Goal: Find specific page/section: Find specific page/section

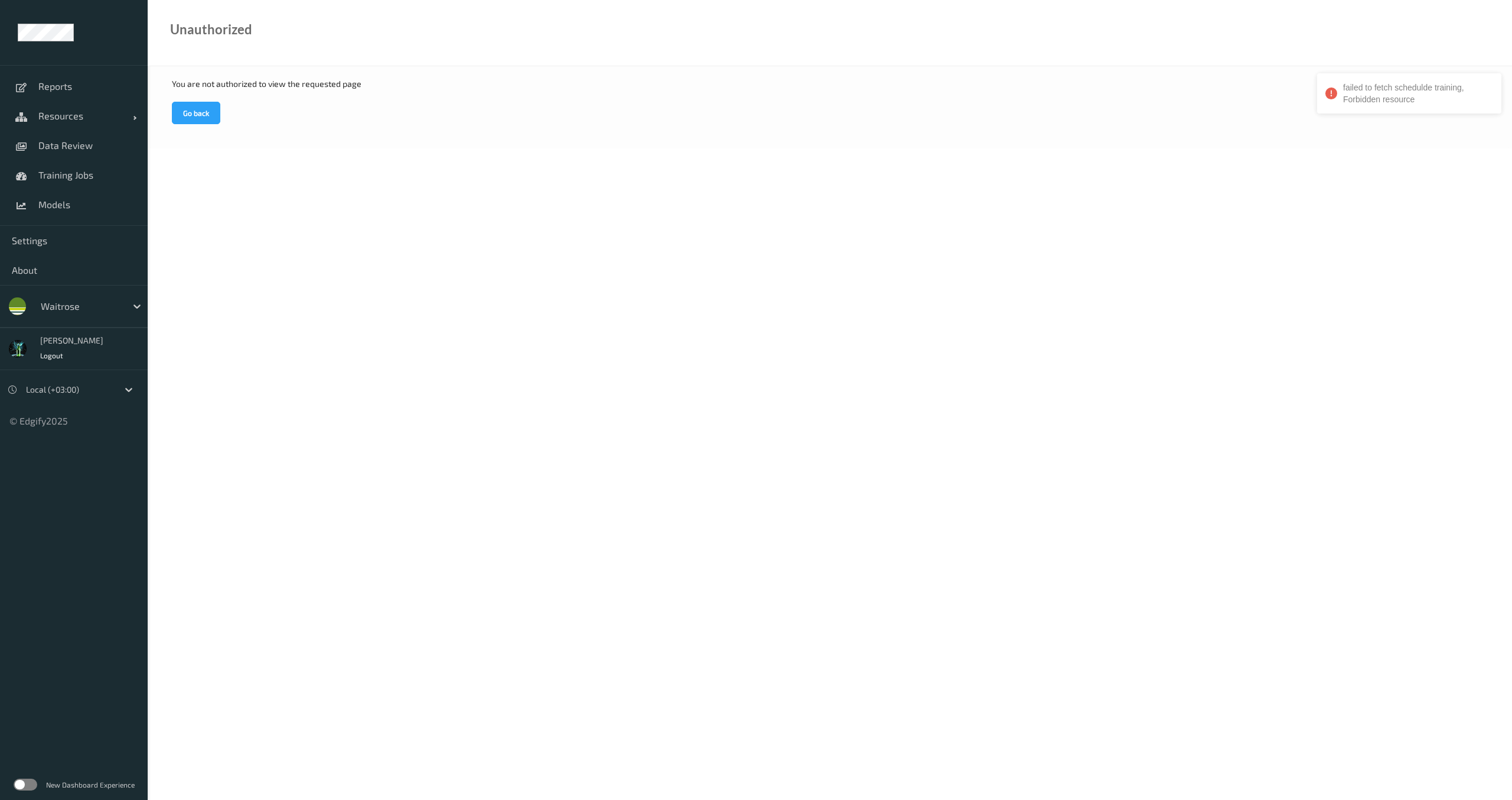
click at [121, 317] on div "waitrose" at bounding box center [74, 306] width 148 height 43
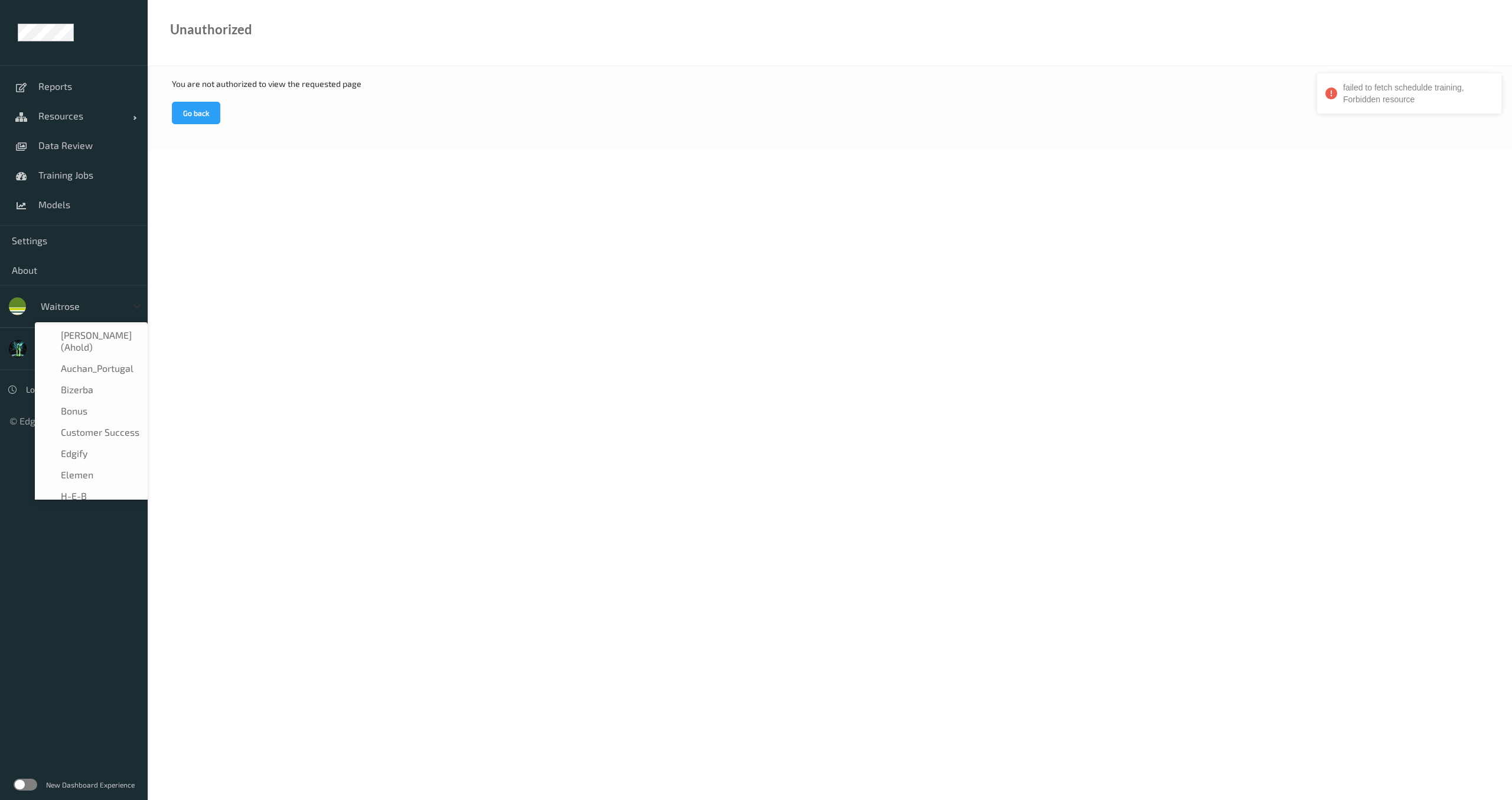
click at [131, 306] on div at bounding box center [136, 305] width 21 height 21
type input "bo"
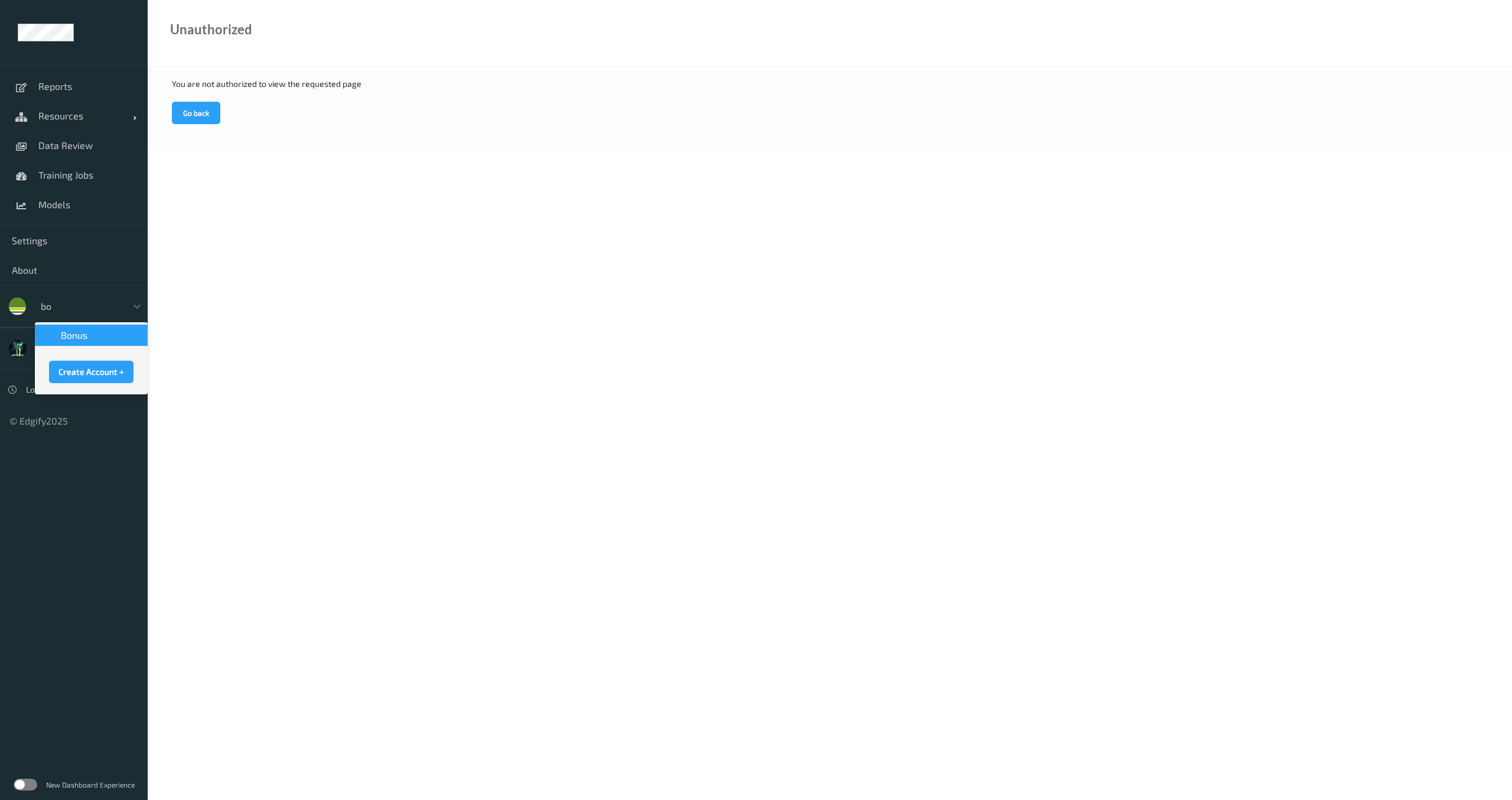
click at [104, 335] on div "Bonus" at bounding box center [91, 335] width 99 height 12
click at [65, 205] on span "Models" at bounding box center [86, 204] width 97 height 12
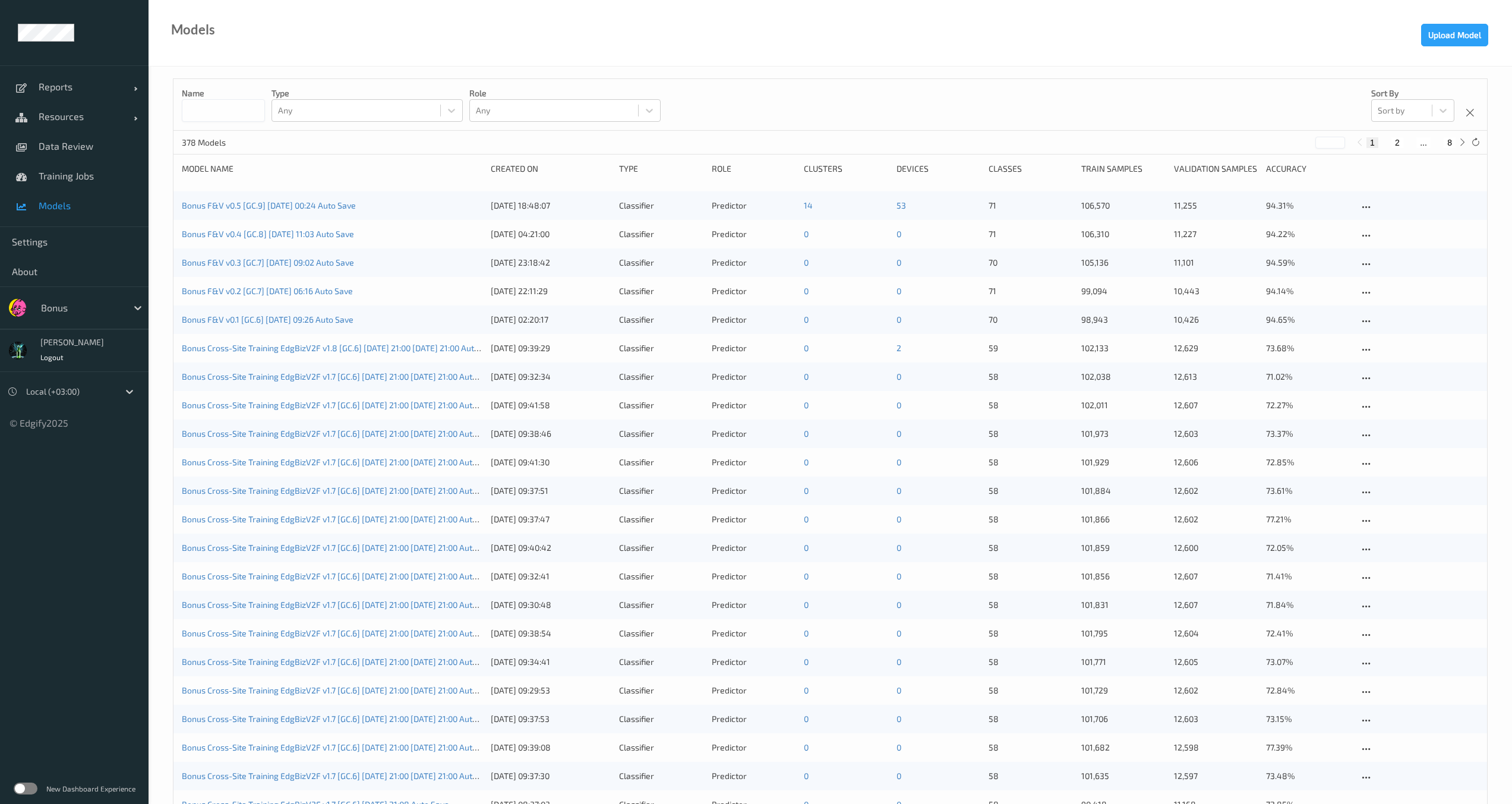
click at [268, 199] on div "Bonus F&V v0.5 [GC.9] [DATE] 00:24 Auto Save [DATE] 18:48:07 Classifier Predict…" at bounding box center [831, 205] width 1314 height 28
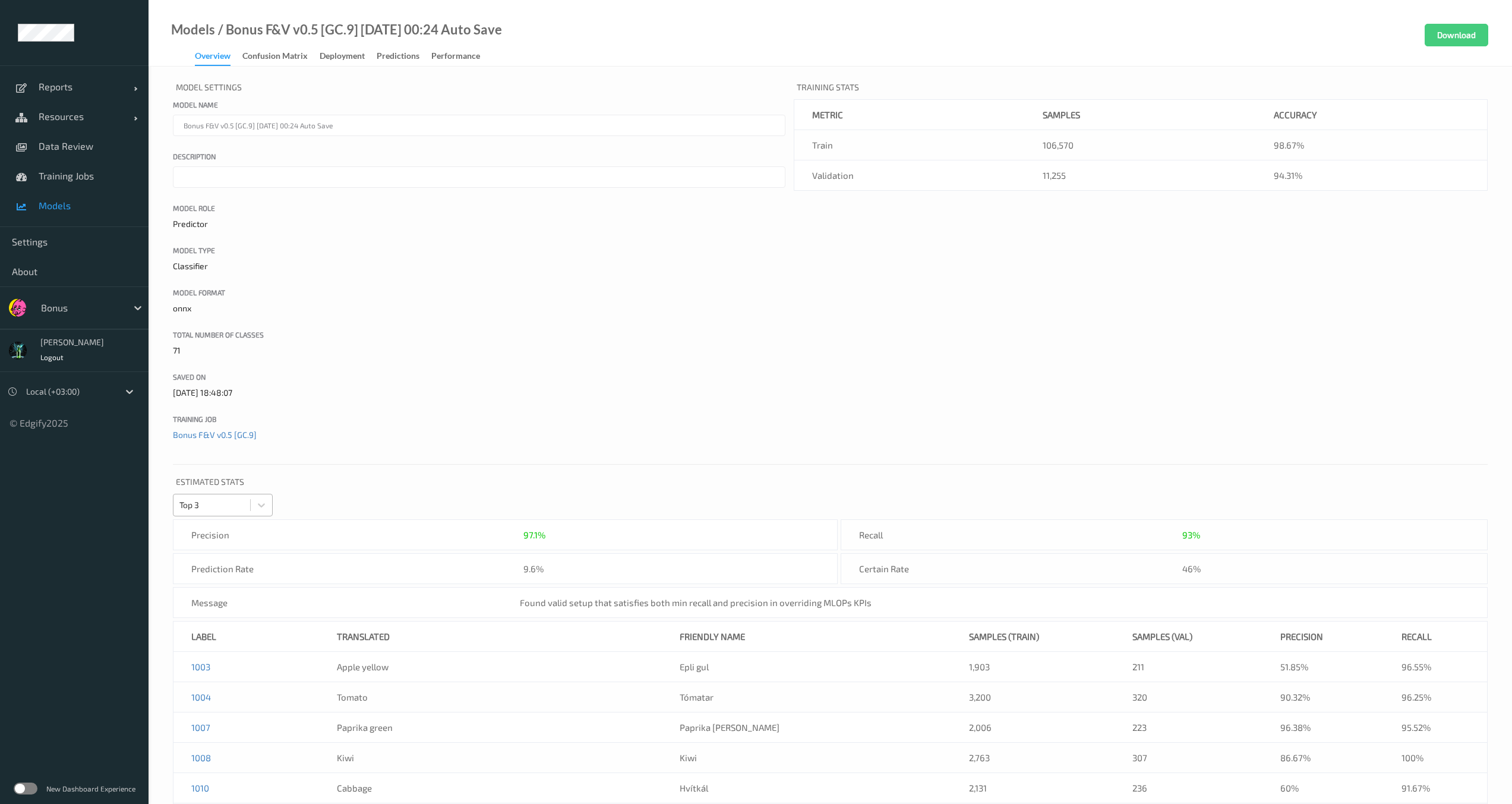
click at [239, 508] on div at bounding box center [211, 505] width 65 height 14
